Goal: Use online tool/utility: Use online tool/utility

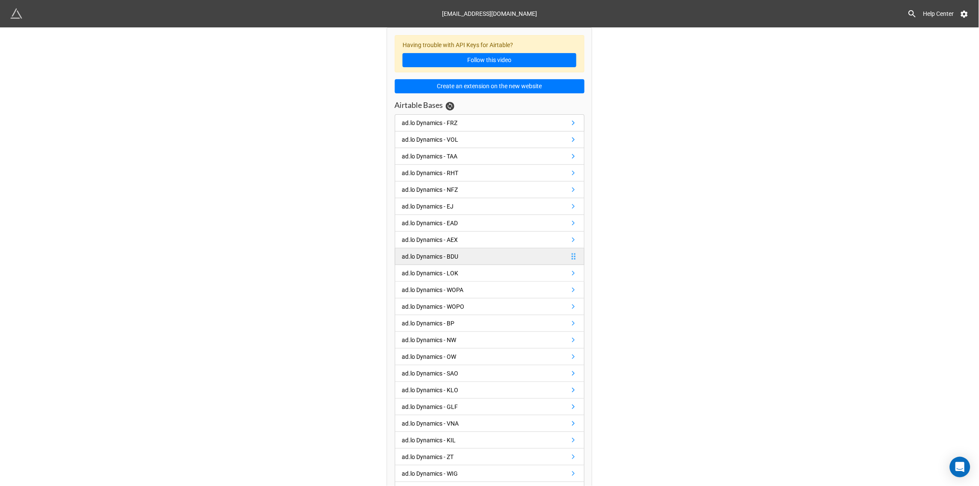
click at [439, 256] on div "ad.lo Dynamics - BDU" at bounding box center [430, 256] width 57 height 9
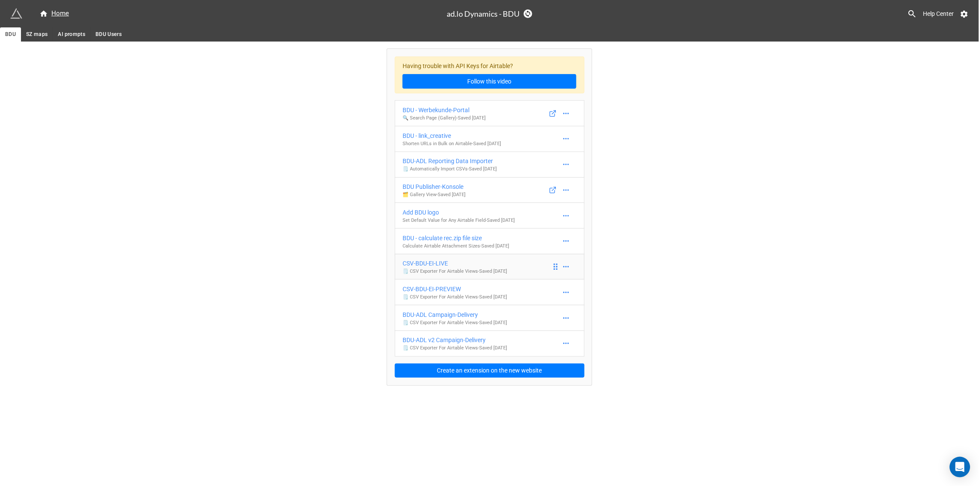
click at [430, 266] on div "CSV-BDU-EI-LIVE" at bounding box center [455, 263] width 104 height 9
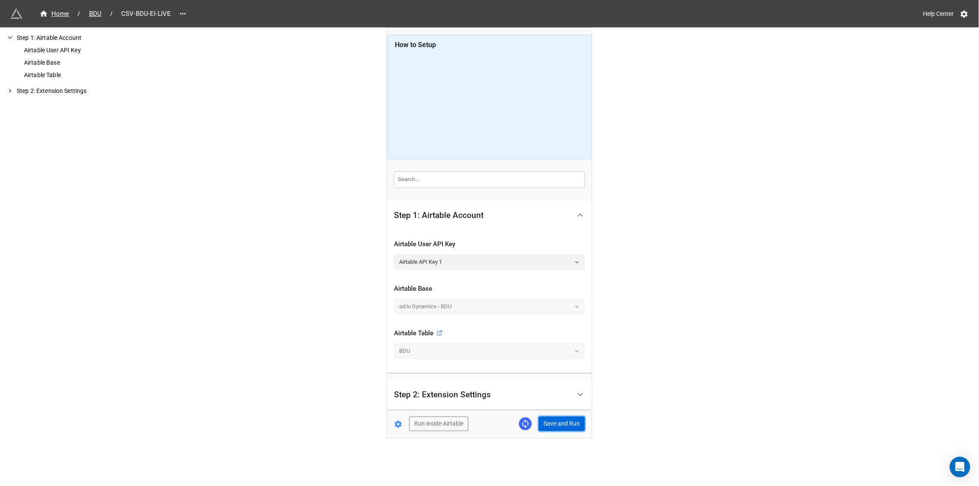
click at [568, 418] on button "Save and Run" at bounding box center [562, 424] width 46 height 15
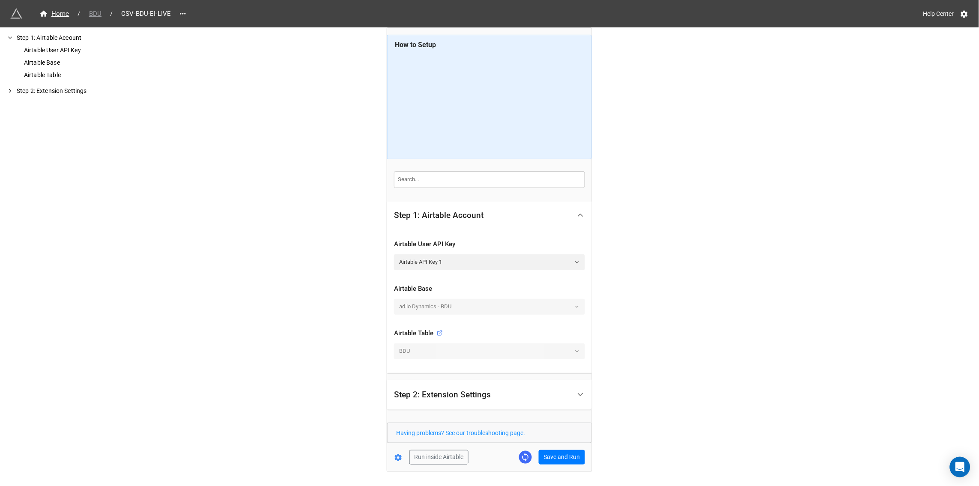
click at [90, 12] on span "BDU" at bounding box center [95, 14] width 23 height 10
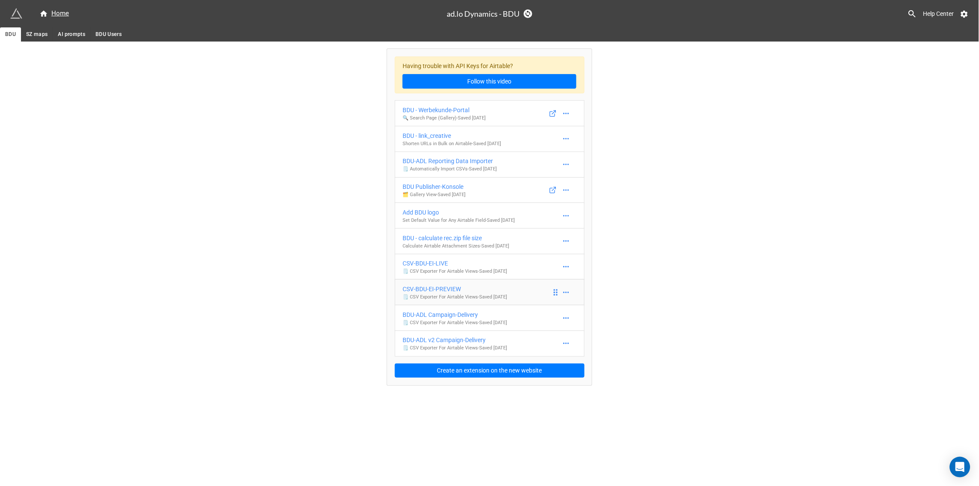
click at [442, 292] on div "CSV-BDU-EI-PREVIEW" at bounding box center [455, 288] width 104 height 9
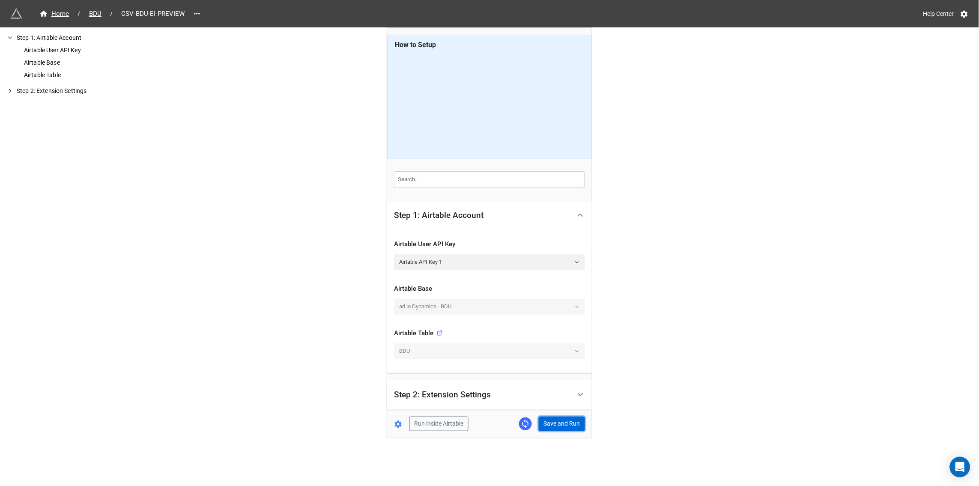
click at [558, 421] on button "Save and Run" at bounding box center [562, 424] width 46 height 15
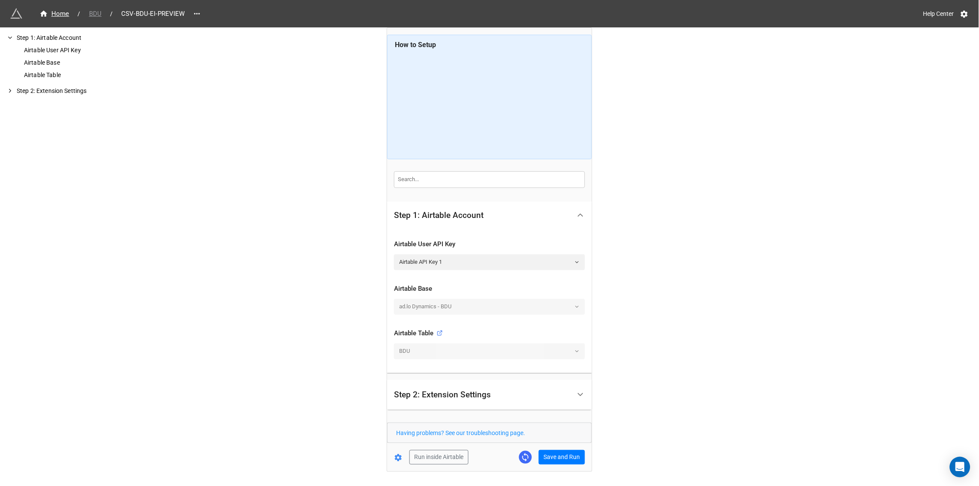
click at [92, 10] on span "BDU" at bounding box center [95, 14] width 23 height 10
